Goal: Transaction & Acquisition: Book appointment/travel/reservation

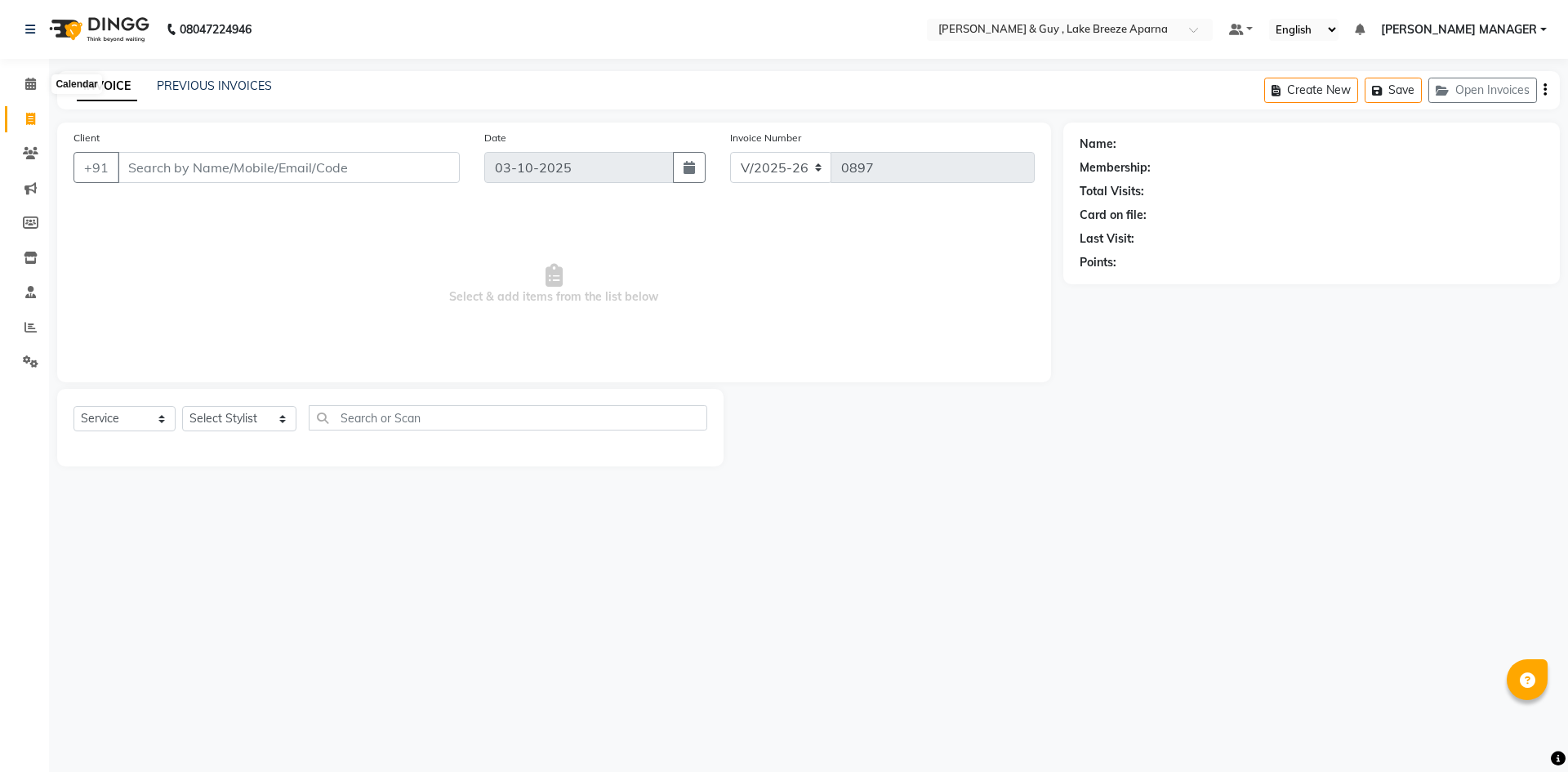
select select "8690"
select select "service"
click at [31, 123] on icon at bounding box center [31, 119] width 9 height 13
select select "8690"
select select "service"
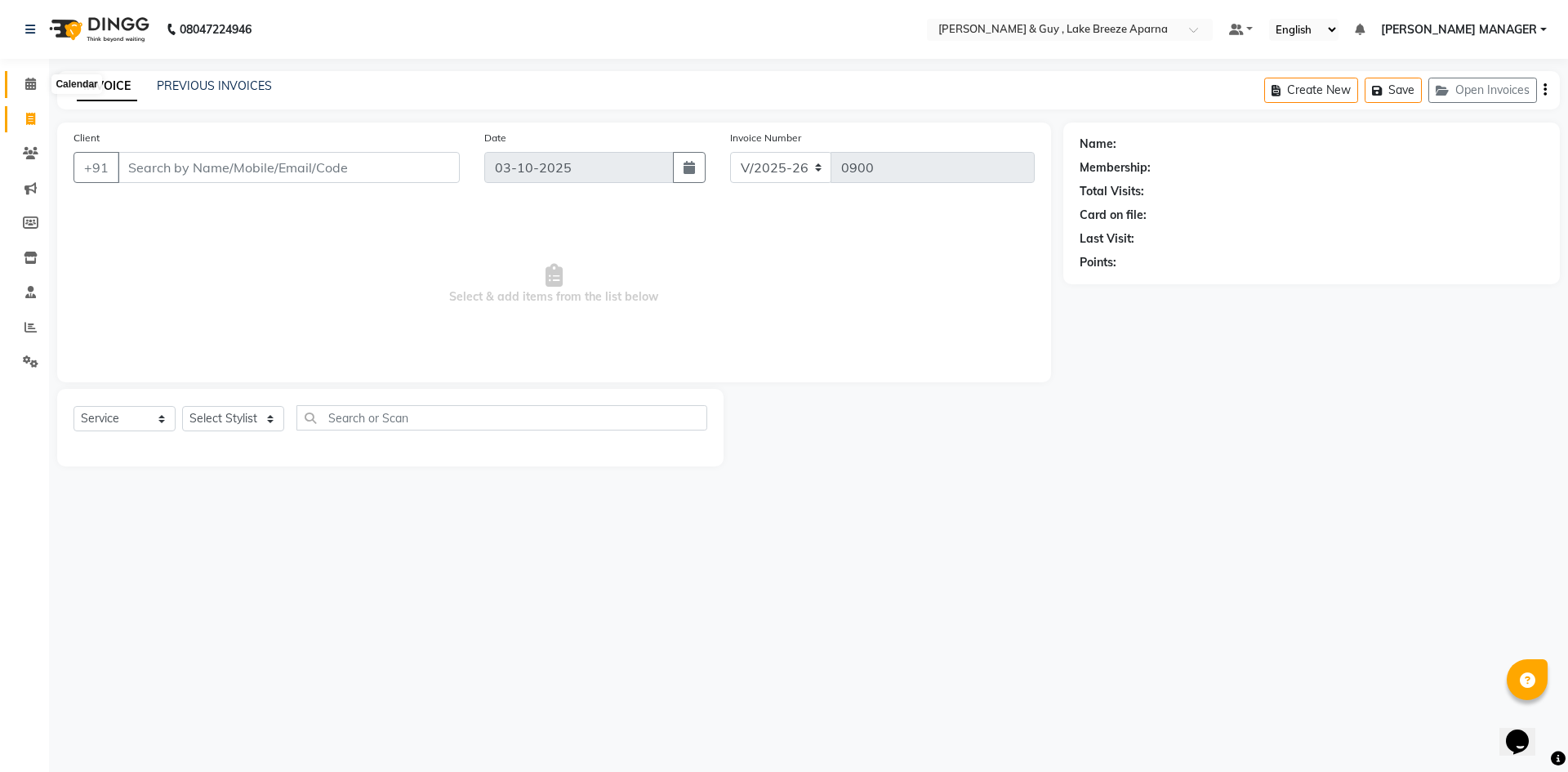
click at [27, 89] on icon at bounding box center [31, 84] width 11 height 13
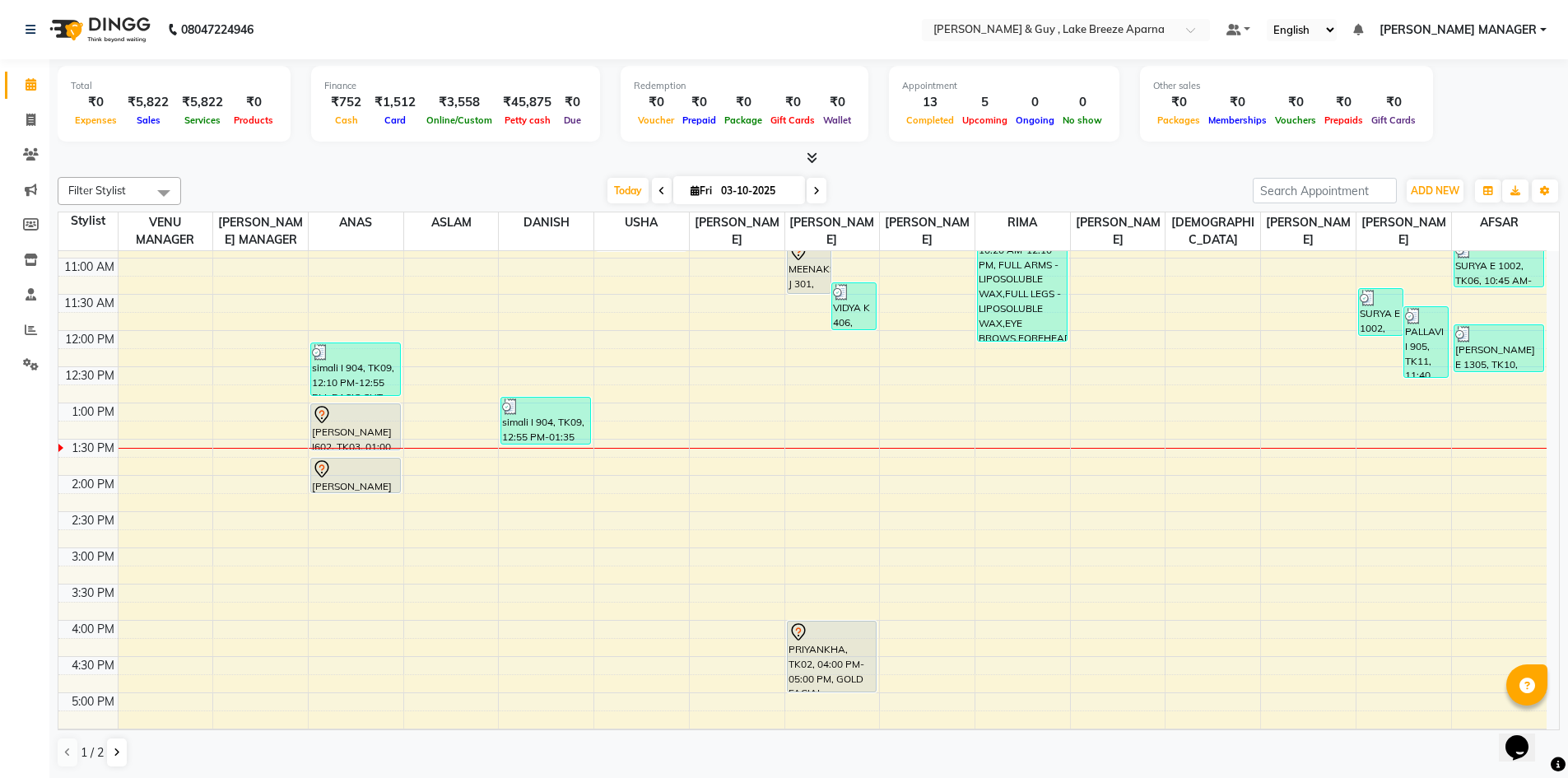
scroll to position [247, 0]
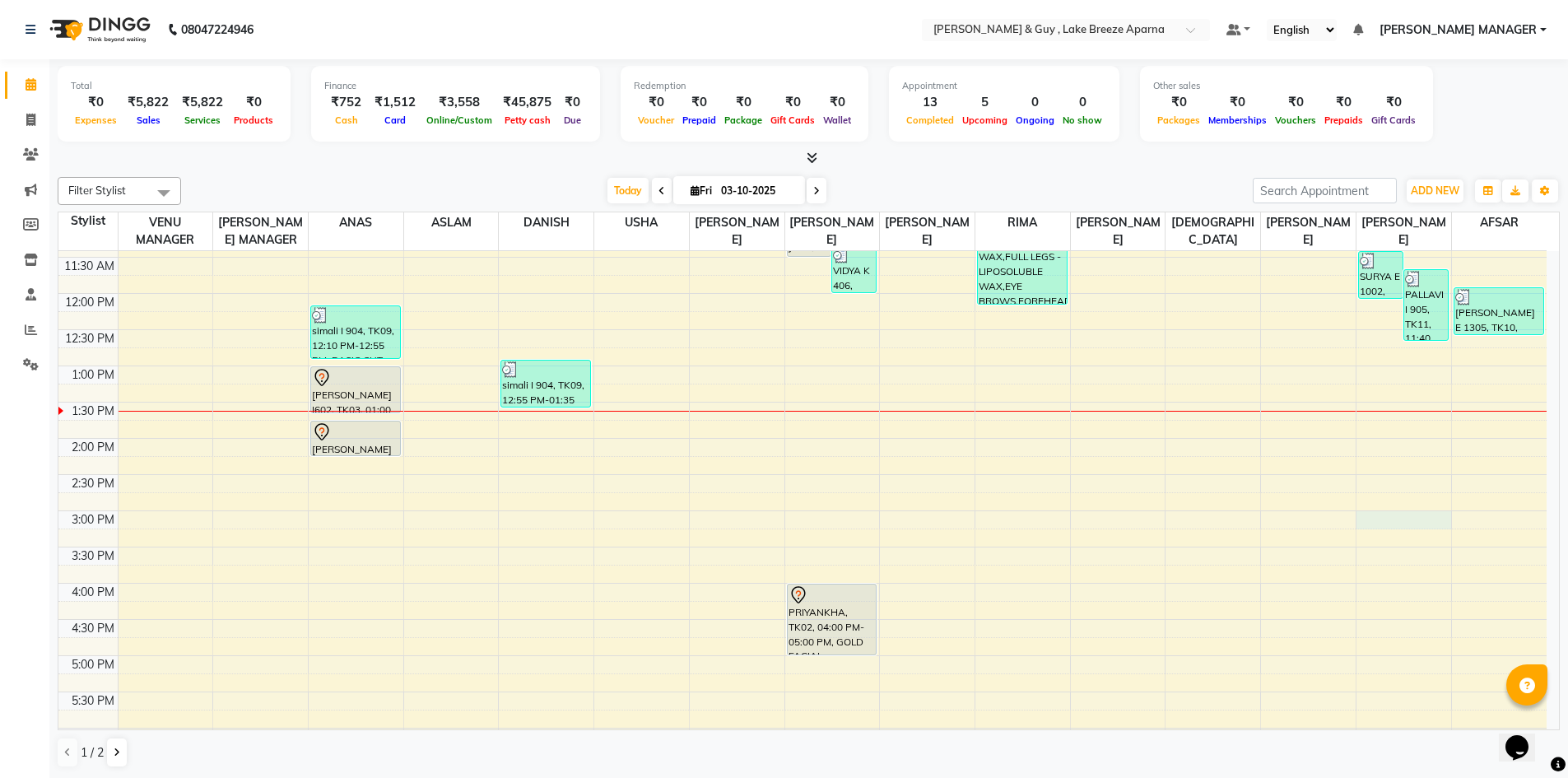
click at [1382, 518] on div "8:00 AM 8:30 AM 9:00 AM 9:30 AM 10:00 AM 10:30 AM 11:00 AM 11:30 AM 12:00 PM 12…" at bounding box center [803, 474] width 1489 height 941
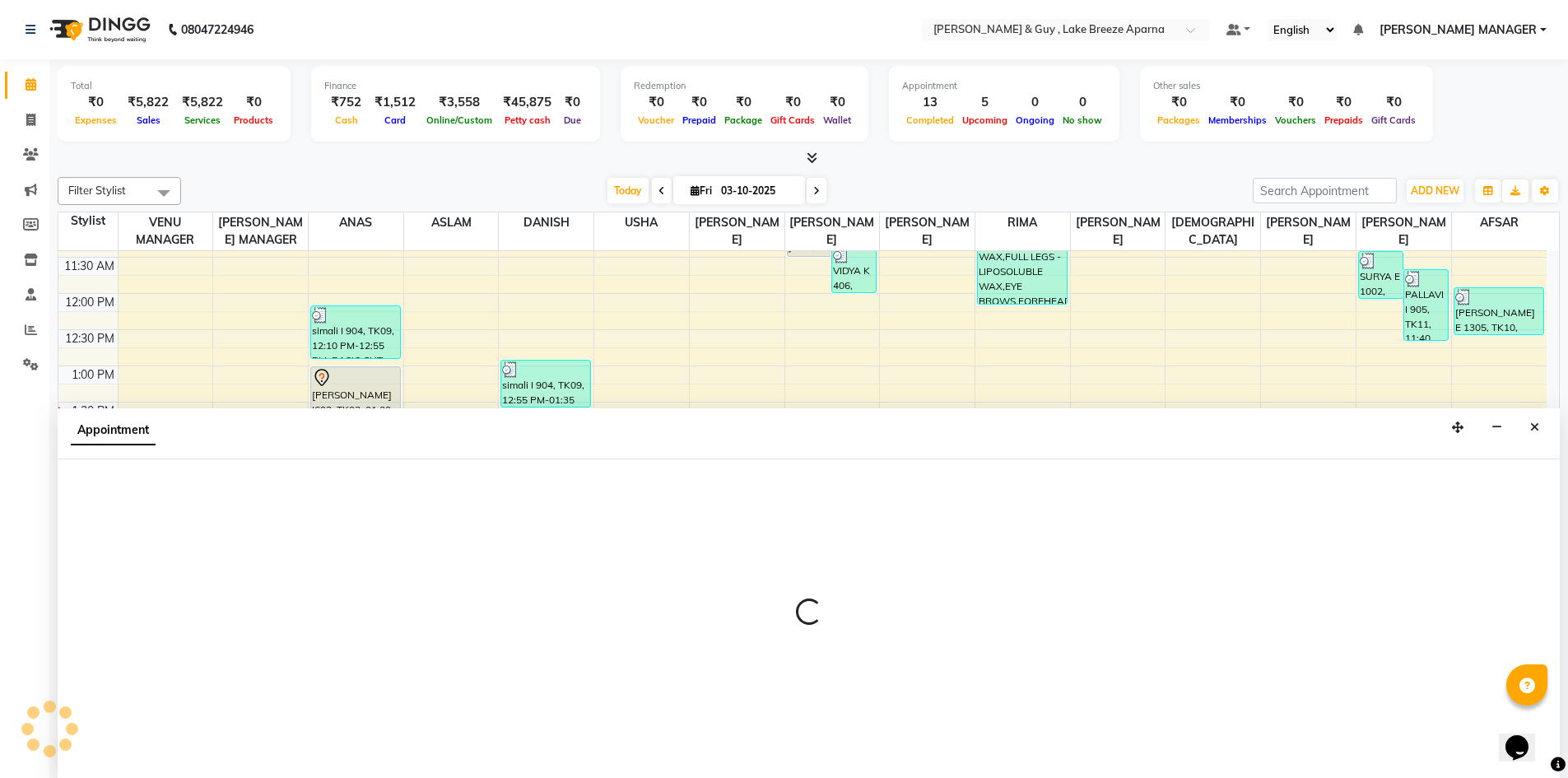
scroll to position [1, 0]
select select "93526"
select select "900"
select select "tentative"
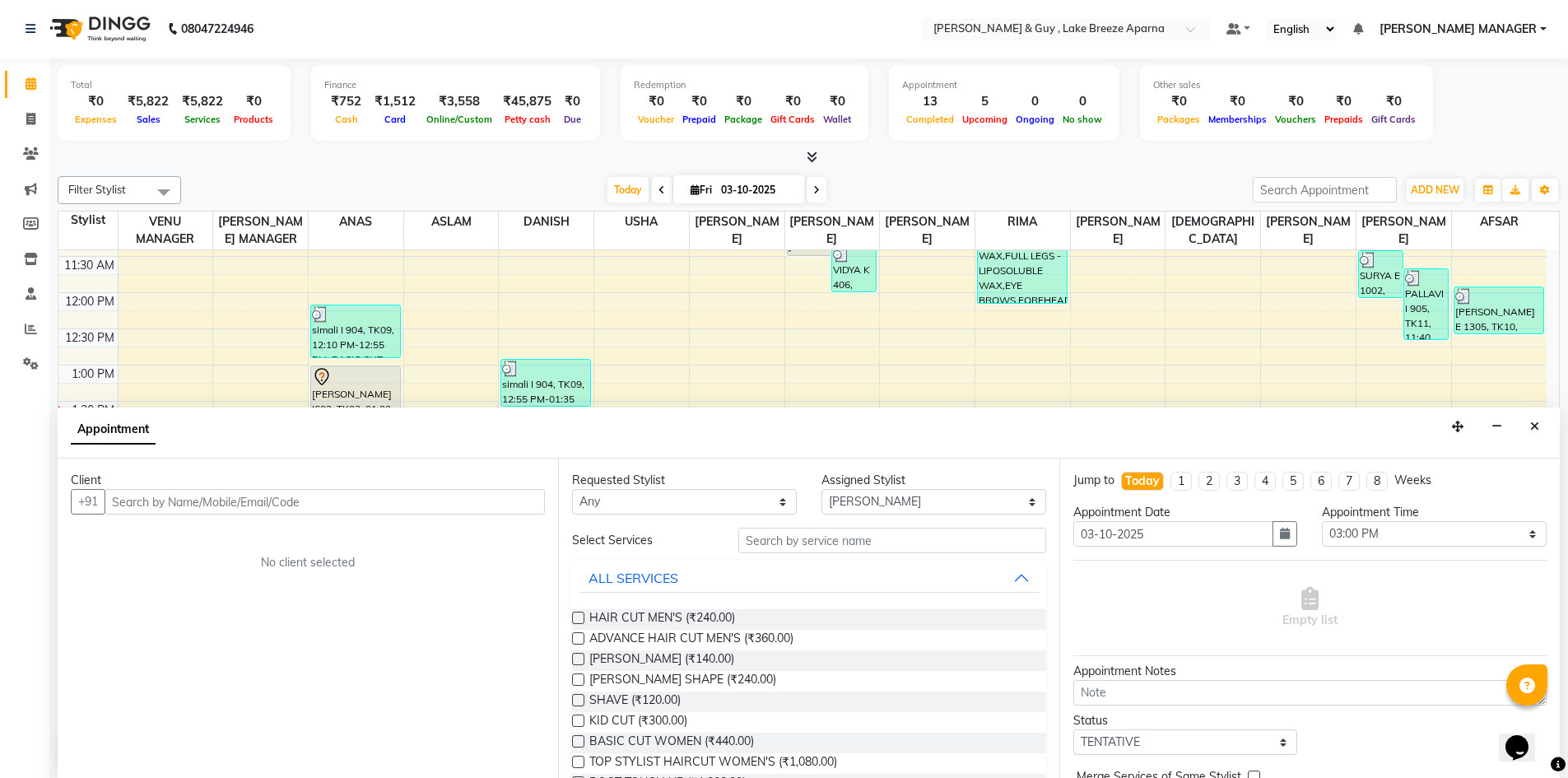
click at [198, 512] on input "text" at bounding box center [325, 502] width 441 height 25
type input "9052638156"
click at [519, 502] on span "Add Client" at bounding box center [511, 501] width 55 height 15
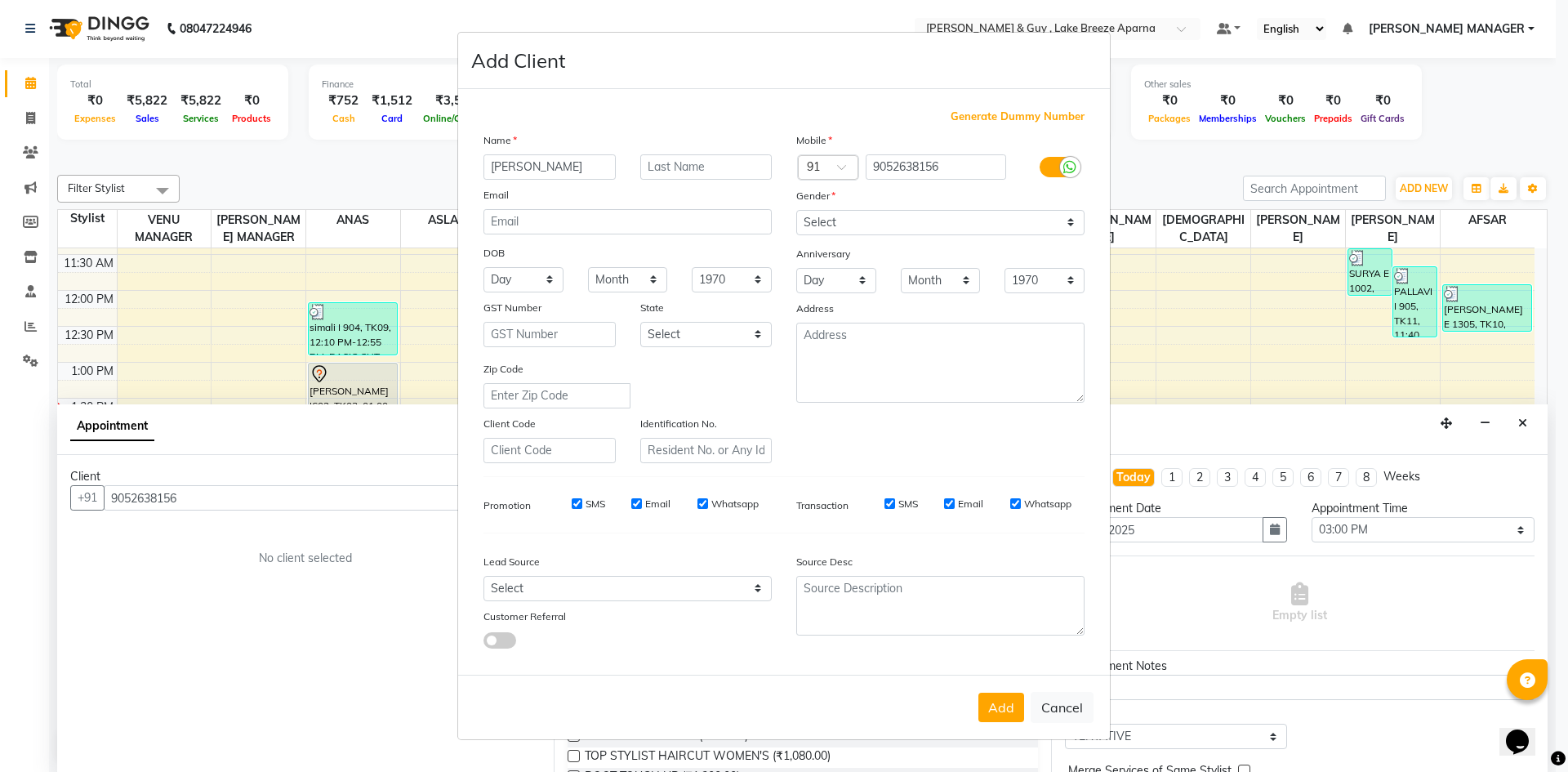
type input "[PERSON_NAME]"
type input "d 201"
click at [488, 164] on input "[PERSON_NAME]" at bounding box center [549, 167] width 133 height 25
type input "[PERSON_NAME]"
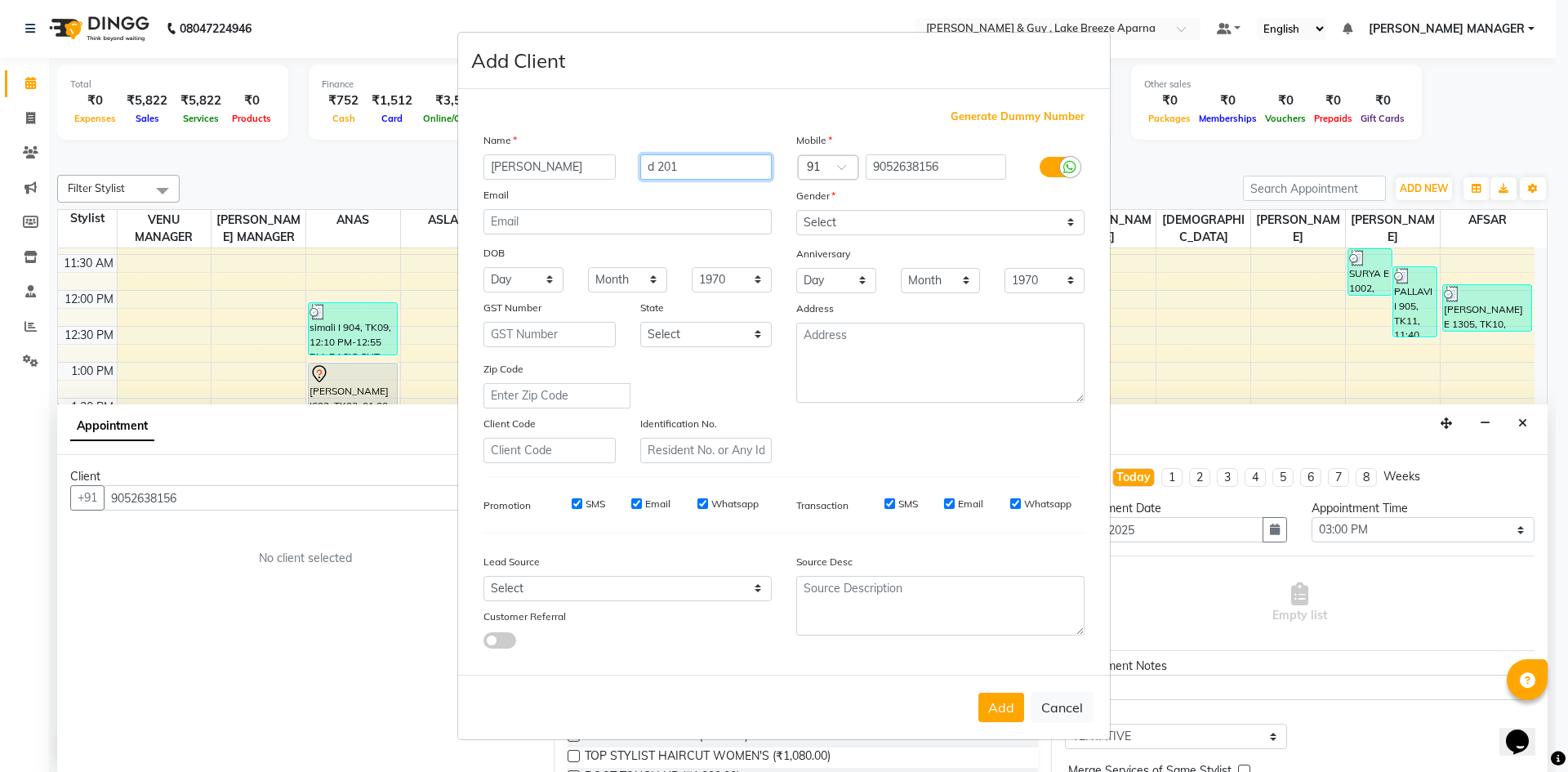
click at [653, 170] on input "d 201" at bounding box center [706, 167] width 133 height 25
type input "D 201"
click at [859, 216] on select "Select [DEMOGRAPHIC_DATA] [DEMOGRAPHIC_DATA] Other Prefer Not To Say" at bounding box center [940, 223] width 289 height 25
select select "[DEMOGRAPHIC_DATA]"
click at [796, 210] on select "Select [DEMOGRAPHIC_DATA] [DEMOGRAPHIC_DATA] Other Prefer Not To Say" at bounding box center [940, 223] width 289 height 25
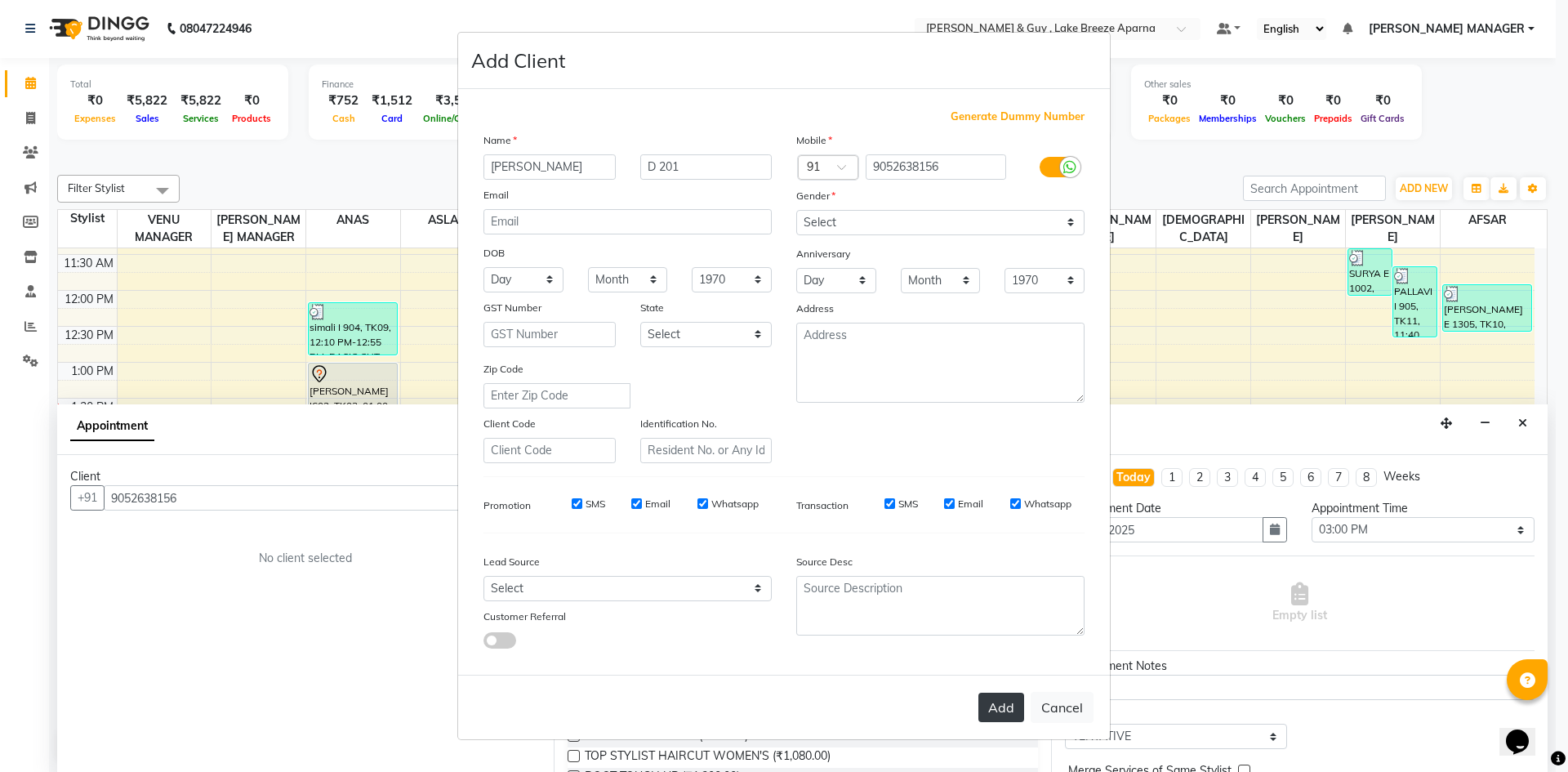
click at [1011, 698] on button "Add" at bounding box center [1001, 707] width 46 height 30
select select
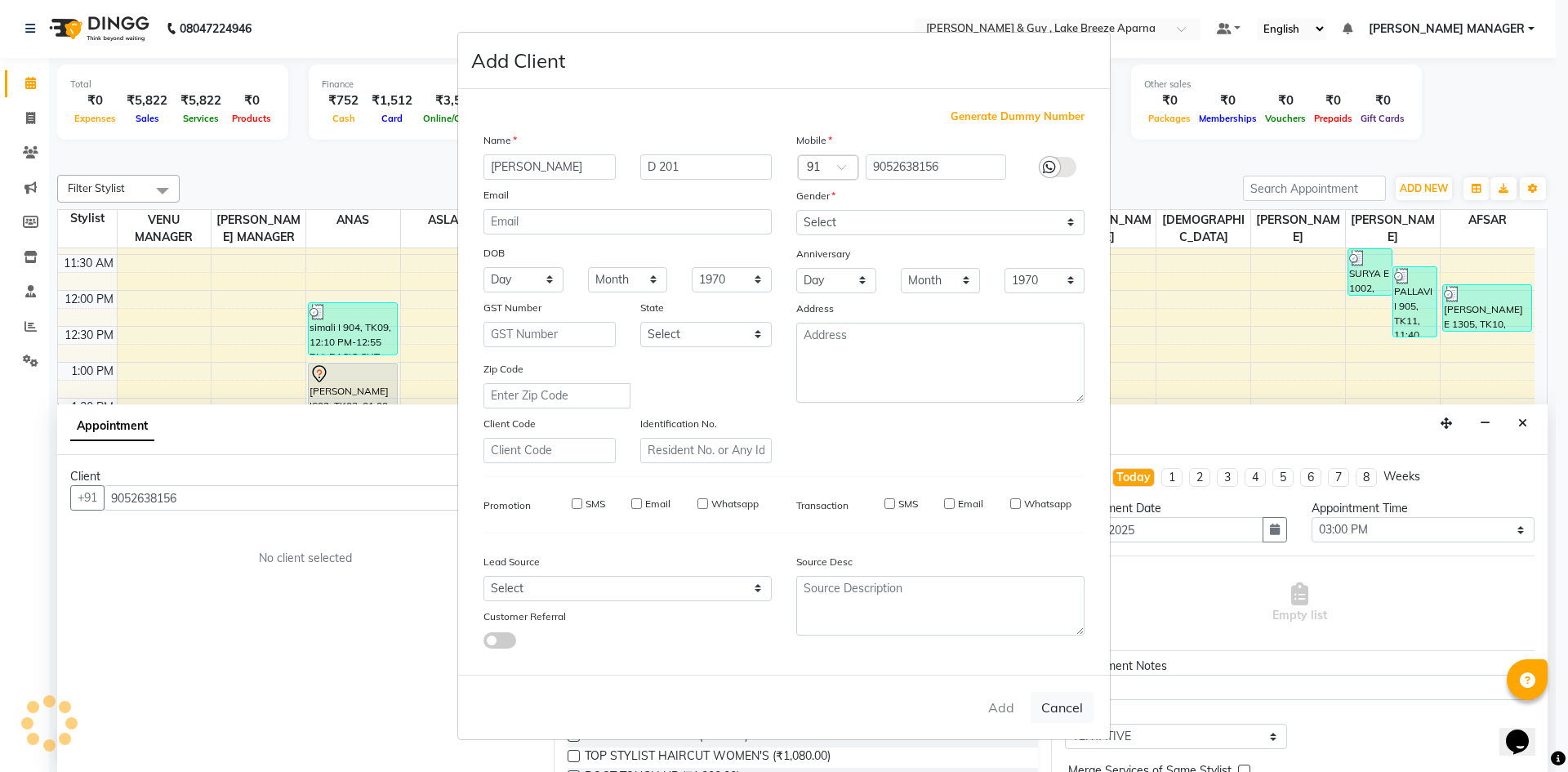
select select
checkbox input "false"
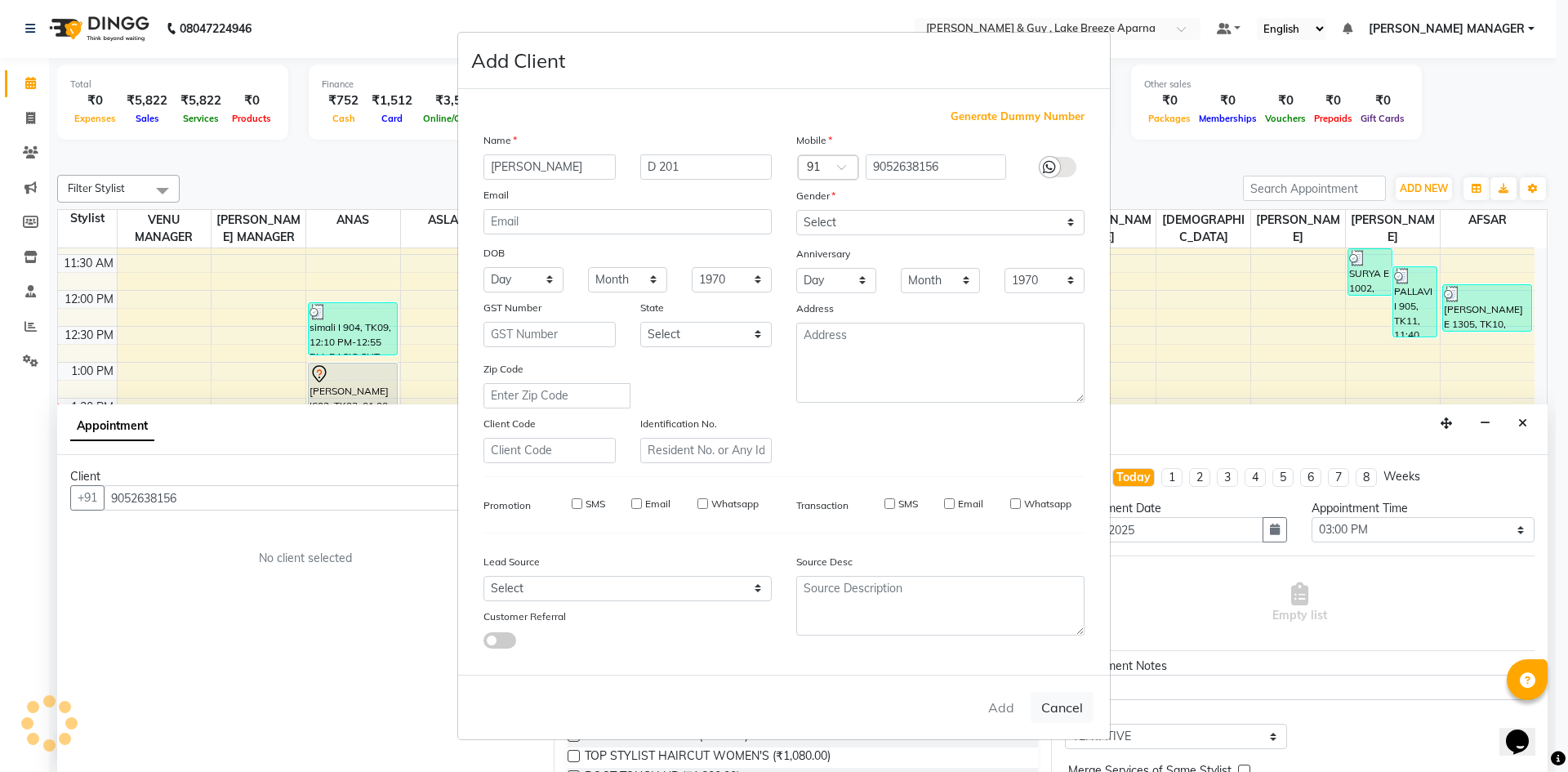
checkbox input "false"
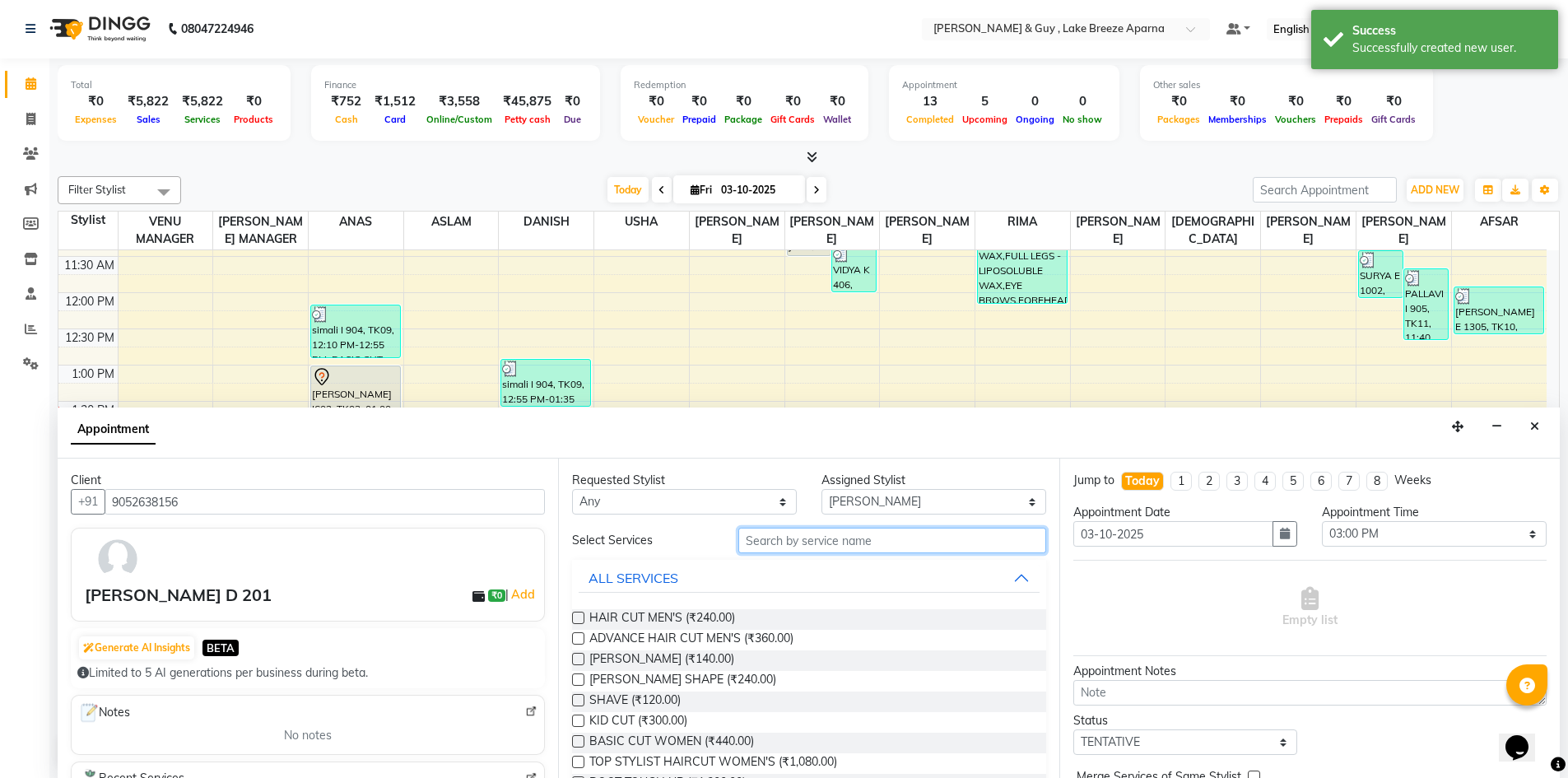
click at [814, 535] on input "text" at bounding box center [892, 541] width 308 height 25
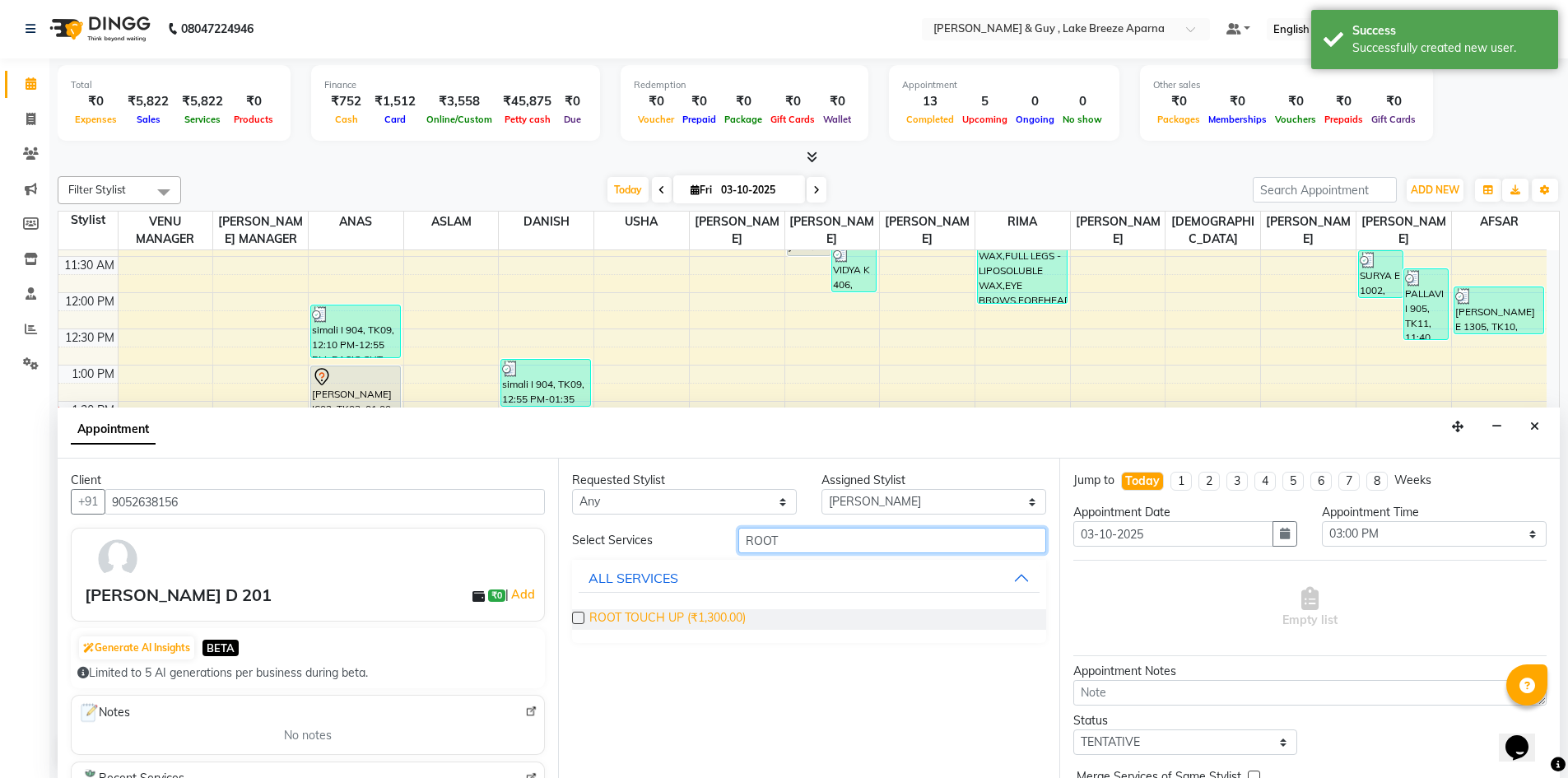
type input "ROOT"
click at [688, 615] on span "ROOT TOUCH UP (₹1,300.00)" at bounding box center [668, 619] width 156 height 21
checkbox input "false"
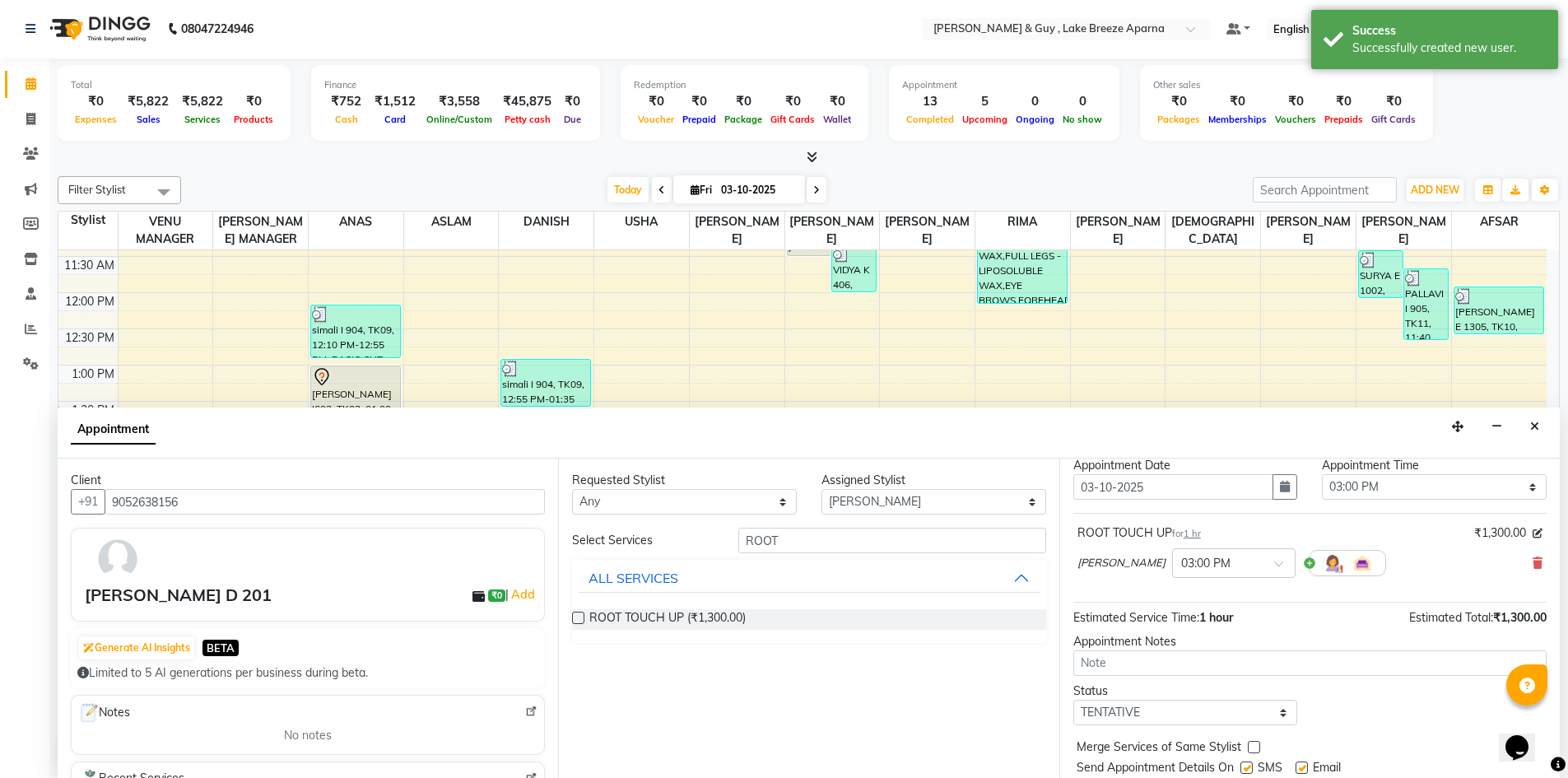
scroll to position [98, 0]
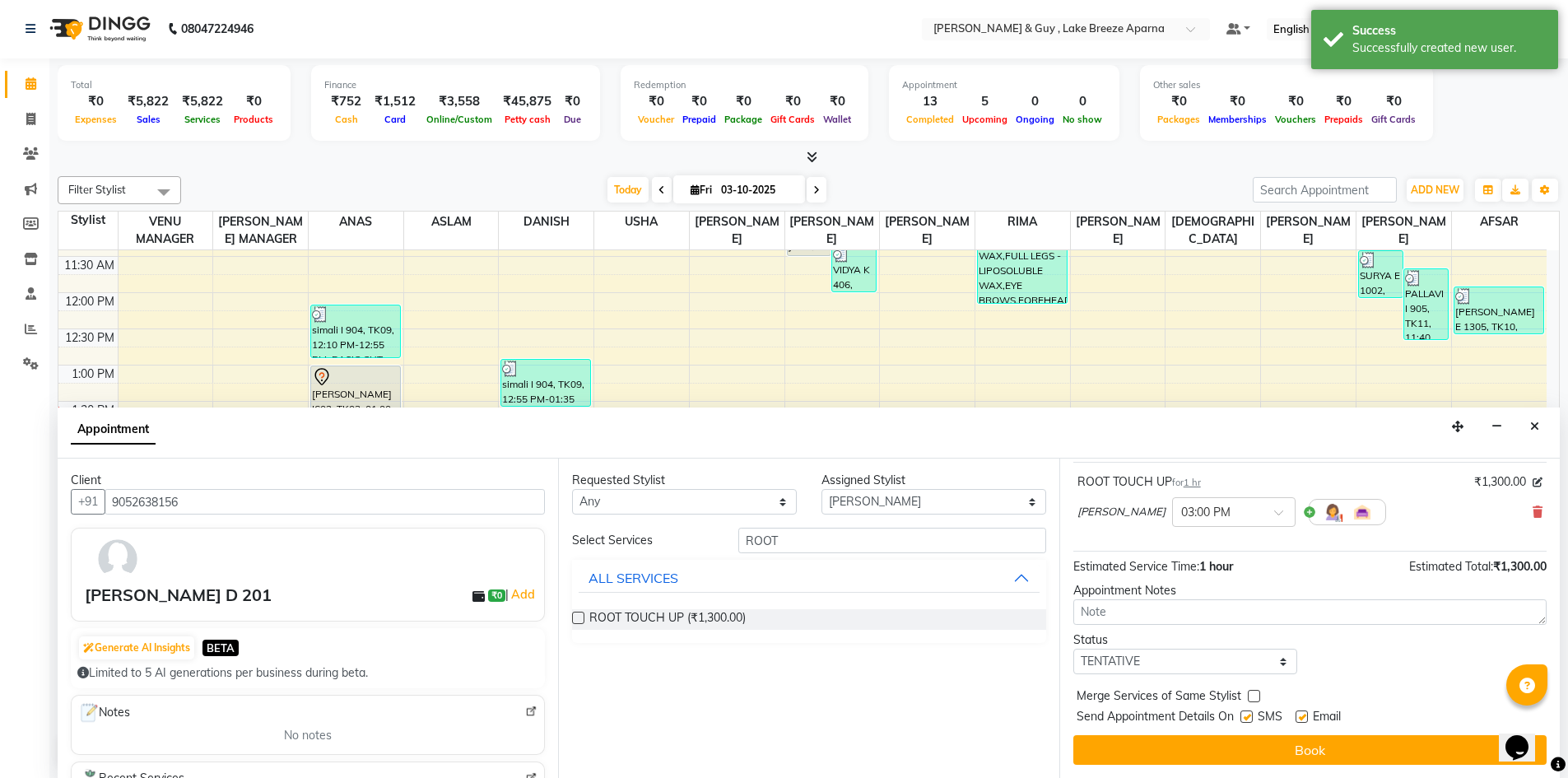
click at [1303, 715] on label at bounding box center [1303, 717] width 13 height 13
click at [1303, 715] on input "checkbox" at bounding box center [1302, 718] width 11 height 11
checkbox input "false"
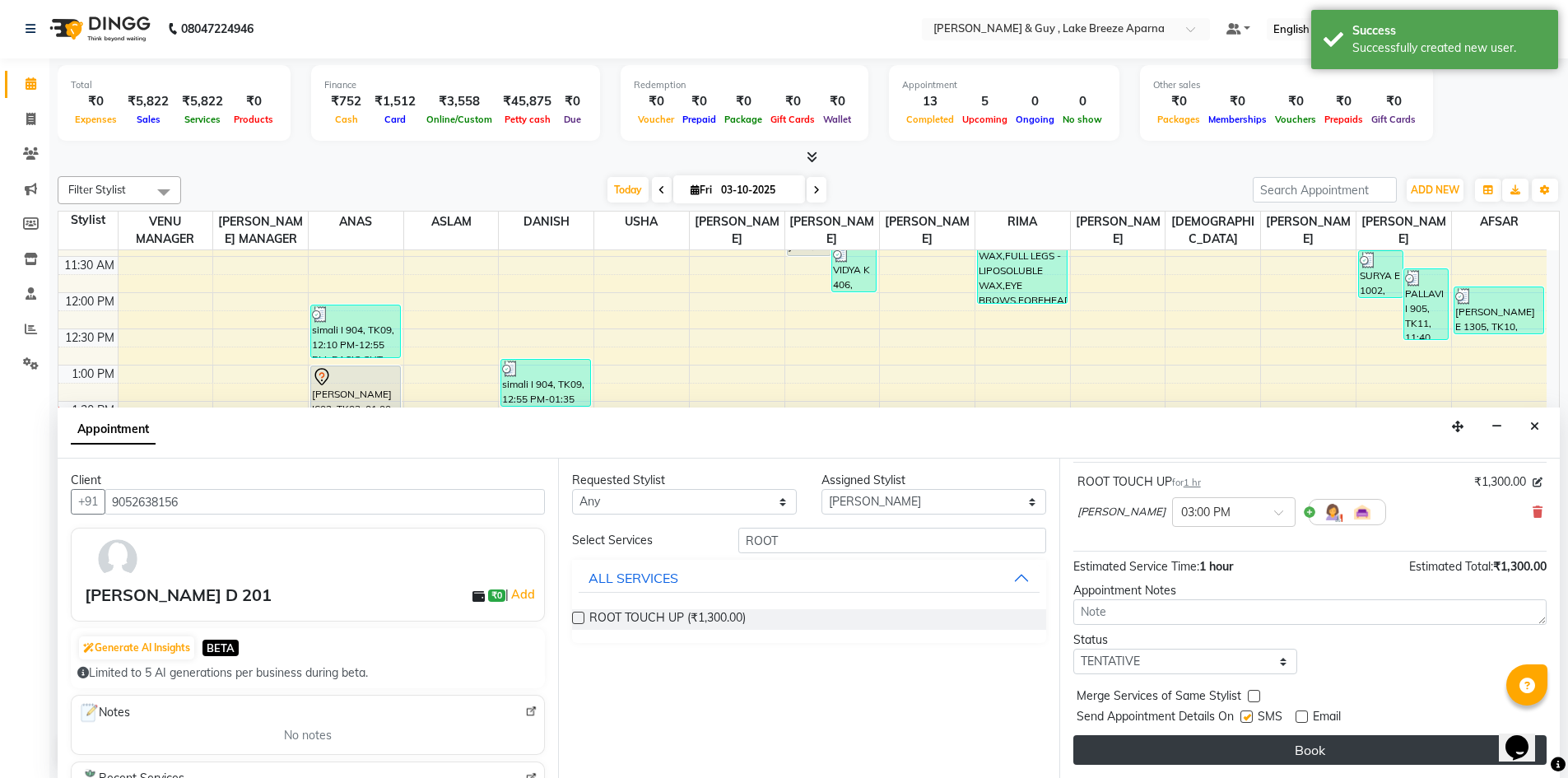
click at [1295, 753] on button "Book" at bounding box center [1310, 750] width 474 height 30
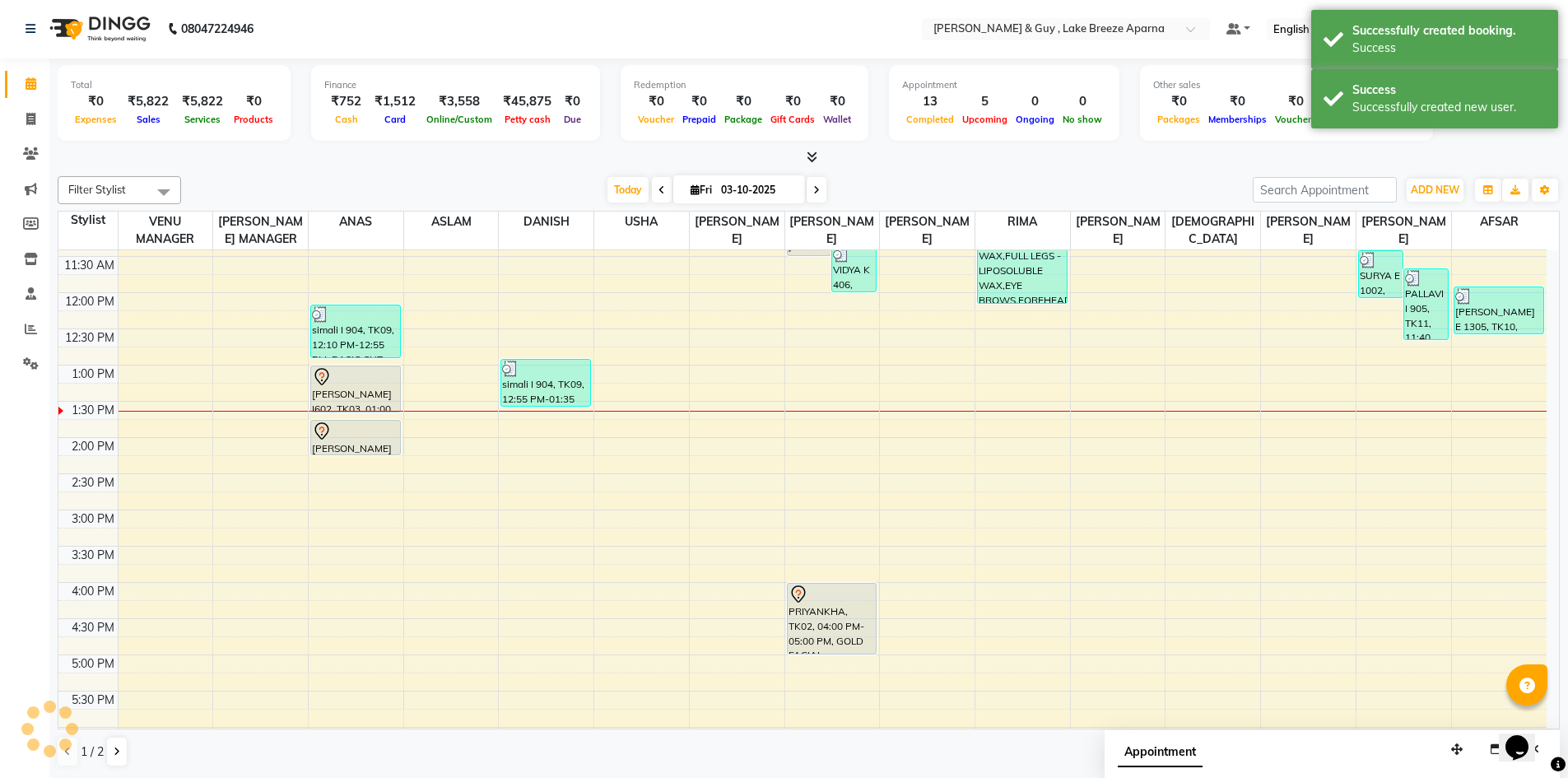
scroll to position [0, 0]
